Goal: Browse casually

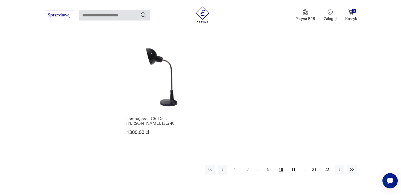
scroll to position [755, 0]
click at [340, 166] on icon "button" at bounding box center [339, 168] width 5 height 5
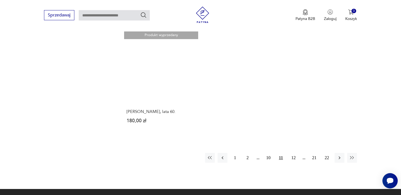
scroll to position [758, 0]
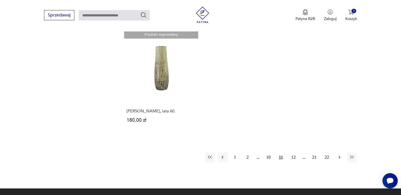
click at [341, 156] on icon "button" at bounding box center [339, 156] width 5 height 5
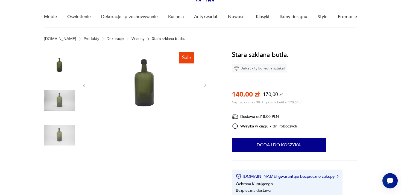
scroll to position [41, 0]
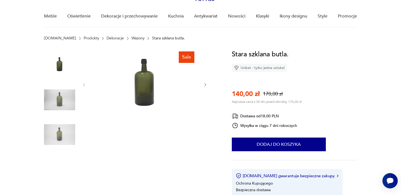
click at [203, 86] on icon "button" at bounding box center [205, 85] width 5 height 5
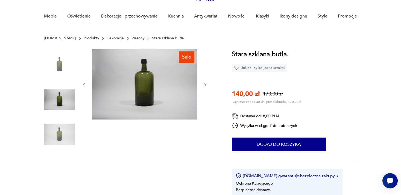
click at [203, 86] on icon "button" at bounding box center [205, 85] width 5 height 5
